Goal: Obtain resource: Download file/media

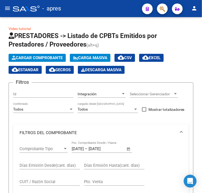
click at [10, 12] on button "menu" at bounding box center [7, 8] width 11 height 11
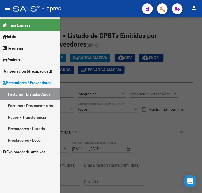
click at [25, 140] on link "Prestadores - Docu." at bounding box center [30, 141] width 60 height 12
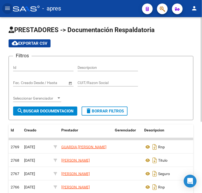
click at [90, 83] on input "CUIT/Razon Social" at bounding box center [108, 83] width 61 height 5
type input "3"
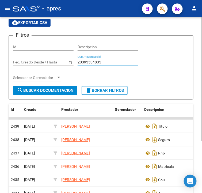
scroll to position [30, 0]
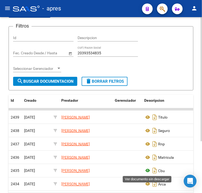
click at [149, 171] on icon at bounding box center [148, 171] width 7 height 6
drag, startPoint x: 105, startPoint y: 49, endPoint x: 86, endPoint y: 51, distance: 19.7
click at [86, 51] on div "20393534835 CUIT/Razon Social" at bounding box center [108, 51] width 61 height 11
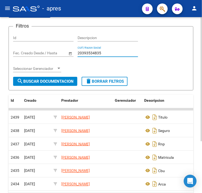
drag, startPoint x: 109, startPoint y: 53, endPoint x: 57, endPoint y: 53, distance: 52.3
click at [57, 53] on div "Filtros Id Descripcion Fecha inicio – Fecha fin Fec. Creado Desde / Hasta 20393…" at bounding box center [101, 54] width 176 height 46
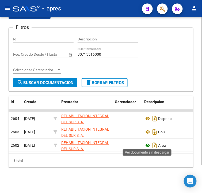
click at [149, 144] on icon at bounding box center [148, 145] width 7 height 6
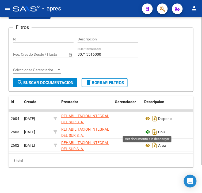
click at [149, 130] on icon at bounding box center [148, 132] width 7 height 6
click at [114, 48] on div "30715516000 CUIT/Razon Social" at bounding box center [108, 52] width 61 height 11
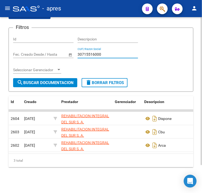
drag, startPoint x: 114, startPoint y: 52, endPoint x: 26, endPoint y: 53, distance: 87.9
click at [26, 53] on div "Filtros Id Descripcion Fecha inicio – Fecha fin Fec. Creado Desde / Hasta 30715…" at bounding box center [101, 55] width 176 height 46
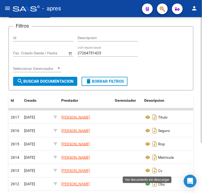
click at [147, 181] on icon at bounding box center [148, 184] width 7 height 6
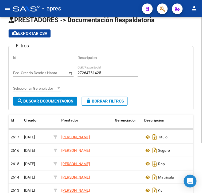
scroll to position [0, 0]
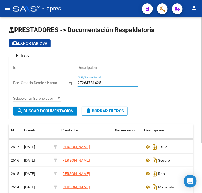
drag, startPoint x: 105, startPoint y: 83, endPoint x: 67, endPoint y: 80, distance: 37.3
click at [67, 80] on div "Filtros Id Descripcion Fecha inicio – Fecha fin Fec. Creado Desde / Hasta 27264…" at bounding box center [101, 84] width 176 height 46
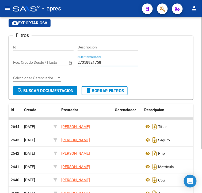
scroll to position [30, 0]
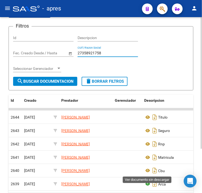
click at [149, 181] on icon at bounding box center [148, 184] width 7 height 6
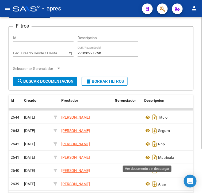
click at [147, 168] on icon at bounding box center [148, 171] width 7 height 6
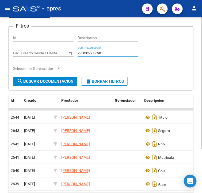
drag, startPoint x: 109, startPoint y: 54, endPoint x: 62, endPoint y: 55, distance: 47.2
click at [62, 55] on div "Filtros Id Descripcion Fecha inicio – Fecha fin Fec. Creado Desde / Hasta 27358…" at bounding box center [101, 54] width 176 height 46
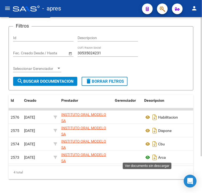
click at [147, 157] on icon at bounding box center [148, 157] width 7 height 6
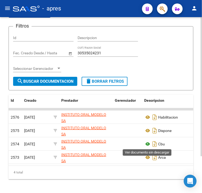
click at [149, 143] on icon at bounding box center [148, 144] width 7 height 6
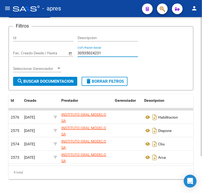
drag, startPoint x: 105, startPoint y: 53, endPoint x: 62, endPoint y: 53, distance: 43.2
click at [62, 53] on div "Filtros Id Descripcion Fecha inicio – Fecha fin Fec. Creado Desde / Hasta 30535…" at bounding box center [101, 54] width 176 height 46
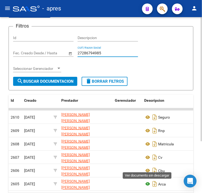
click at [146, 184] on icon at bounding box center [148, 184] width 7 height 6
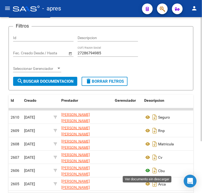
click at [146, 173] on icon at bounding box center [148, 171] width 7 height 6
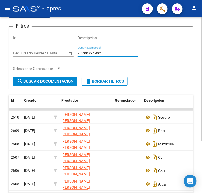
drag, startPoint x: 108, startPoint y: 54, endPoint x: 44, endPoint y: 48, distance: 64.8
click at [44, 48] on div "Filtros Id Descripcion Fecha inicio – Fecha fin Fec. Creado Desde / Hasta 27286…" at bounding box center [101, 54] width 176 height 46
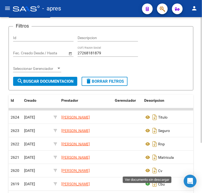
click at [147, 181] on icon at bounding box center [148, 184] width 7 height 6
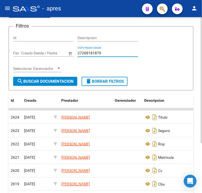
drag, startPoint x: 112, startPoint y: 54, endPoint x: 52, endPoint y: 54, distance: 59.3
click at [54, 54] on div "Filtros Id Descripcion Fecha inicio – Fecha fin Fec. Creado Desde / Hasta 27268…" at bounding box center [101, 54] width 176 height 46
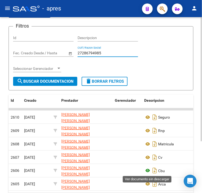
click at [148, 170] on icon at bounding box center [148, 171] width 7 height 6
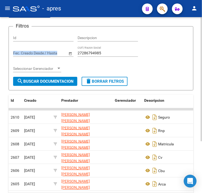
drag, startPoint x: 109, startPoint y: 51, endPoint x: 58, endPoint y: 47, distance: 51.6
click at [58, 47] on div "Filtros Id Descripcion Fecha inicio – Fecha fin Fec. Creado Desde / Hasta 27286…" at bounding box center [101, 54] width 176 height 46
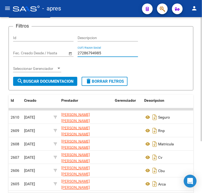
drag, startPoint x: 105, startPoint y: 53, endPoint x: 68, endPoint y: 53, distance: 37.0
click at [68, 53] on div "Filtros Id Descripcion Fecha inicio – Fecha fin Fec. Creado Desde / Hasta 27286…" at bounding box center [101, 54] width 176 height 46
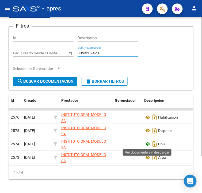
click at [149, 143] on icon at bounding box center [148, 144] width 7 height 6
drag, startPoint x: 109, startPoint y: 53, endPoint x: 37, endPoint y: 51, distance: 71.6
click at [37, 51] on div "Filtros Id Descripcion Fecha inicio – Fecha fin Fec. Creado Desde / Hasta 30535…" at bounding box center [101, 54] width 176 height 46
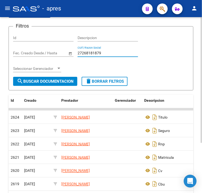
drag, startPoint x: 119, startPoint y: 55, endPoint x: 46, endPoint y: 53, distance: 73.8
click at [46, 53] on div "Filtros Id Descripcion Fecha inicio – Fecha fin Fec. Creado Desde / Hasta 27268…" at bounding box center [101, 54] width 176 height 46
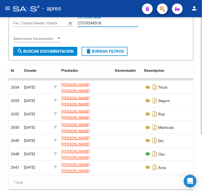
scroll to position [87, 0]
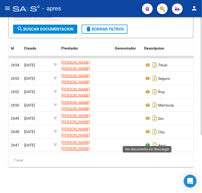
type input "27370249518"
click at [151, 142] on icon at bounding box center [148, 145] width 7 height 6
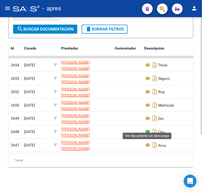
click at [149, 129] on icon at bounding box center [148, 132] width 7 height 6
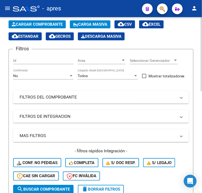
scroll to position [30, 0]
